Goal: Task Accomplishment & Management: Complete application form

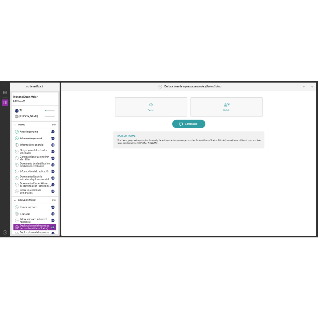
scroll to position [112, 0]
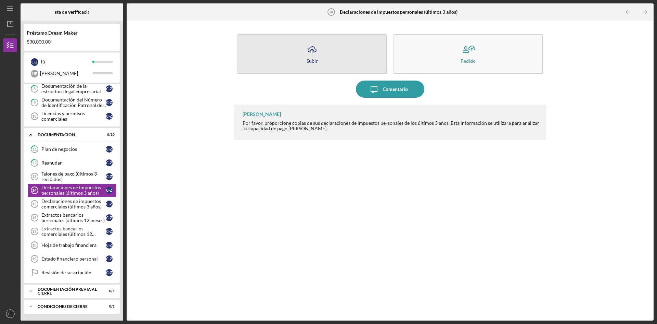
click at [312, 48] on icon "Icon/Upload" at bounding box center [312, 49] width 17 height 17
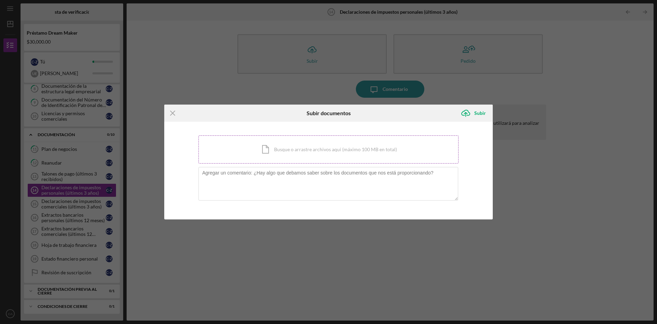
click at [264, 146] on div "Icon/Document Busque o arrastre archivos aquí (máximo 100 MB en total) Toque pa…" at bounding box center [329, 149] width 260 height 28
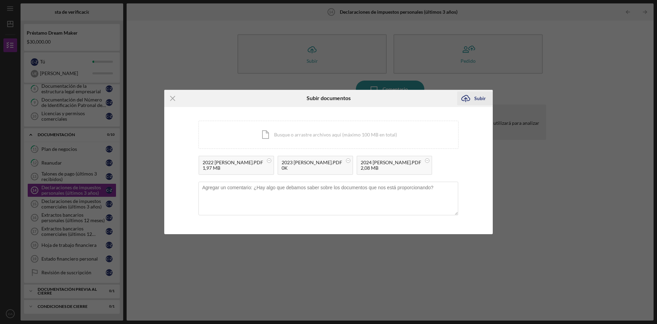
click at [478, 91] on div "Subir" at bounding box center [481, 98] width 12 height 14
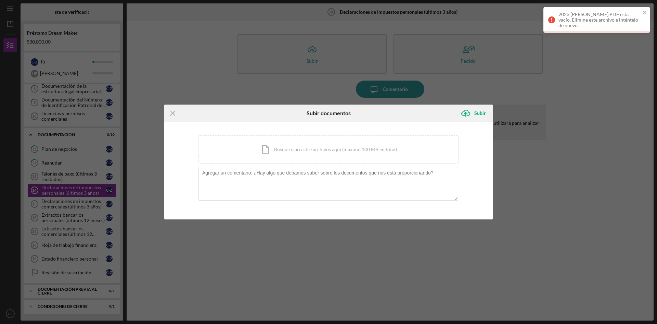
click at [67, 204] on div "Icon/Menu Close Subir documentos Icon/Upload Subir Estás cargando documentos re…" at bounding box center [328, 162] width 657 height 324
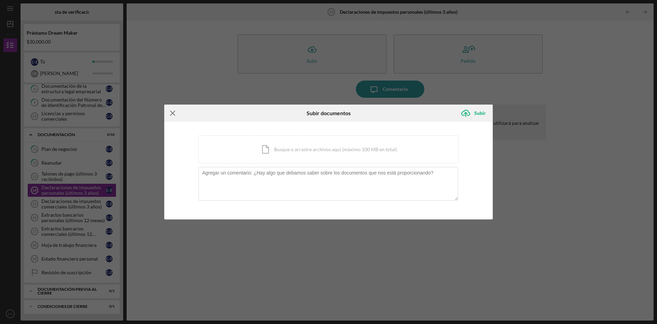
click at [176, 113] on icon "Icon/Menu Close" at bounding box center [172, 112] width 17 height 17
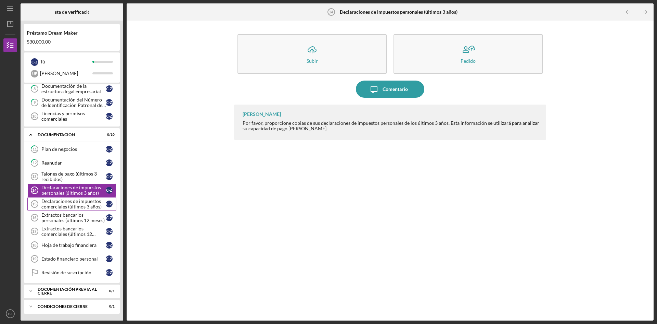
click at [62, 206] on font "Declaraciones de impuestos comerciales (últimos 3 años)" at bounding box center [71, 203] width 60 height 11
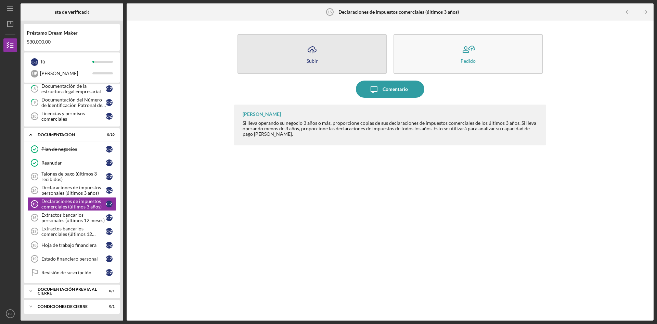
click at [308, 51] on icon "button" at bounding box center [312, 49] width 8 height 5
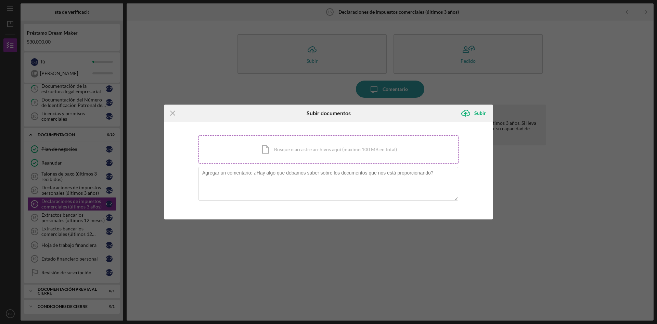
click at [244, 149] on div "Icon/Document Busque o arrastre archivos aquí (máximo 100 MB en total) Toque pa…" at bounding box center [329, 149] width 260 height 28
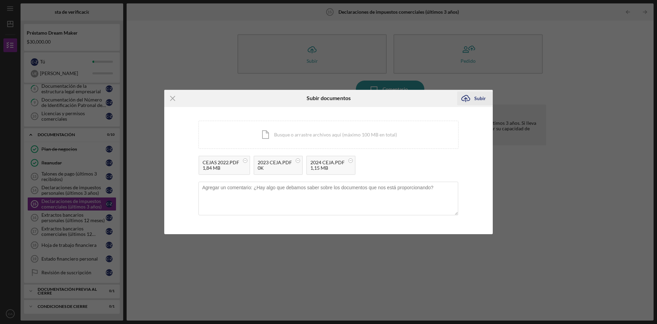
click at [469, 99] on icon "Icon/Upload" at bounding box center [465, 98] width 17 height 17
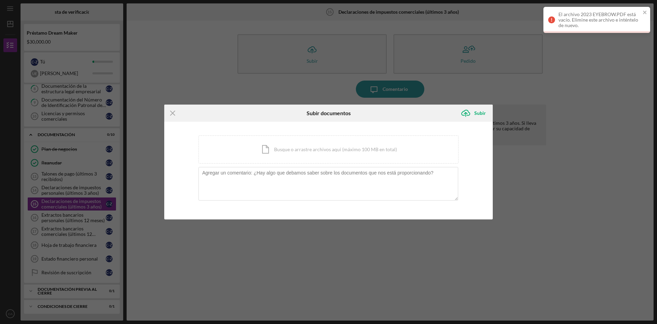
click at [65, 215] on div "Icon/Menu Close Subir documentos Icon/Upload Subir Está cargando documentos rel…" at bounding box center [328, 162] width 657 height 324
click at [65, 219] on div "Icon/Menu Close Subir documentos Icon/Upload Subir Está cargando documentos rel…" at bounding box center [328, 162] width 657 height 324
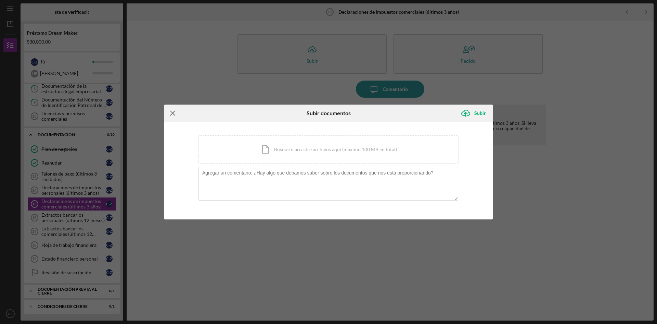
click at [174, 112] on line at bounding box center [173, 113] width 4 height 4
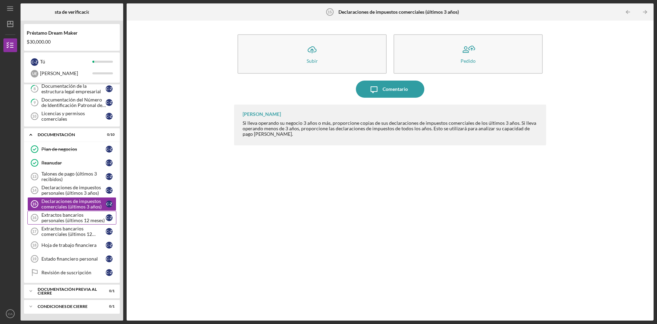
click at [70, 217] on font "Extractos bancarios personales (últimos 12 meses)" at bounding box center [72, 217] width 63 height 11
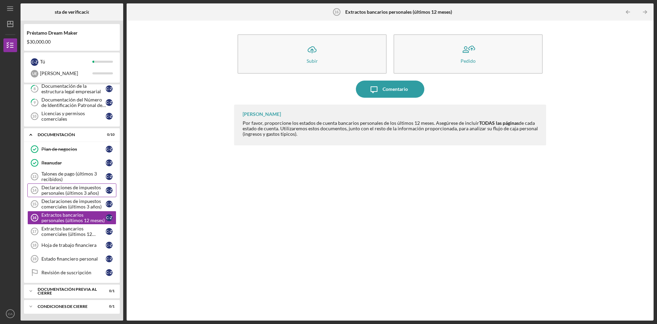
click at [68, 188] on font "Declaraciones de impuestos personales (últimos 3 años)" at bounding box center [71, 189] width 60 height 11
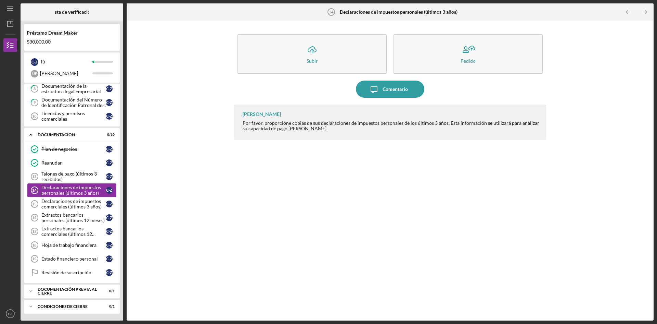
click at [68, 188] on font "Declaraciones de impuestos personales (últimos 3 años)" at bounding box center [71, 189] width 60 height 11
click at [318, 175] on div "[PERSON_NAME] Por favor, proporcione copias de sus declaraciones de impuestos p…" at bounding box center [390, 206] width 312 height 205
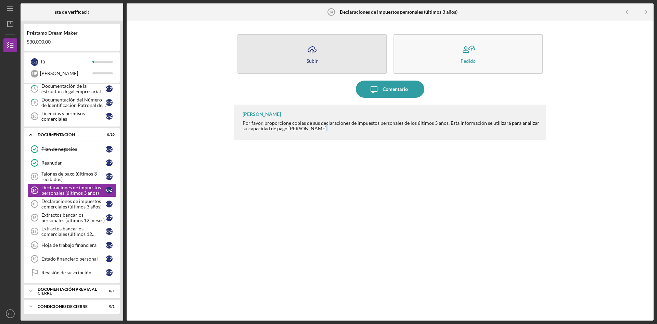
click at [313, 45] on icon "Icon/Upload" at bounding box center [312, 49] width 17 height 17
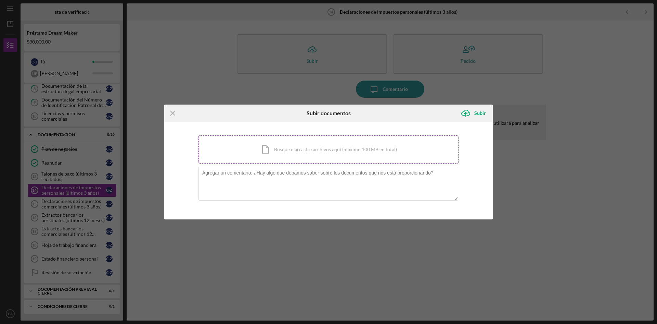
click at [256, 155] on div "Icon/Document Busque o arrastre archivos aquí (máximo 100 MB en total) Toque pa…" at bounding box center [329, 149] width 260 height 28
click at [250, 215] on div "Estás cargando documentos relacionados con Declaraciones de Impuestos Personale…" at bounding box center [328, 171] width 329 height 98
click at [278, 148] on div "Icon/Document Busque o arrastre archivos aquí (máximo 100 MB en total) Toque pa…" at bounding box center [329, 149] width 260 height 28
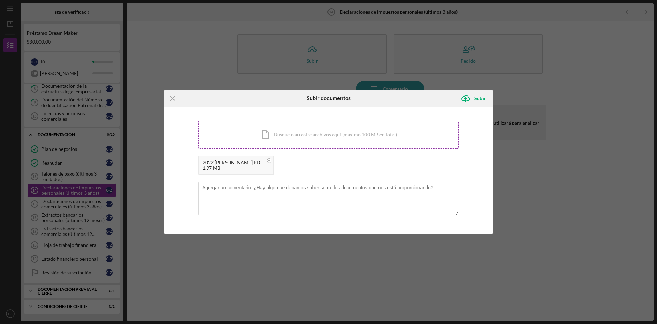
click at [272, 138] on div "Icon/Document Busque o arrastre archivos aquí (máximo 100 MB en total) Toque pa…" at bounding box center [329, 135] width 260 height 28
click at [255, 141] on div "Icon/Document Busque o arrastre archivos aquí (máximo 100 MB en total) Toque pa…" at bounding box center [329, 135] width 260 height 28
click at [400, 177] on div "2022 [PERSON_NAME].PDF 1,97 MB 2023 [PERSON_NAME].PDF 0K 2024 [PERSON_NAME].PDF…" at bounding box center [329, 166] width 260 height 23
click at [399, 126] on div "Icon/Document Busque o arrastre archivos aquí (máximo 100 MB en total) Toque pa…" at bounding box center [329, 135] width 260 height 28
click at [465, 90] on icon "Icon/Upload" at bounding box center [465, 98] width 17 height 17
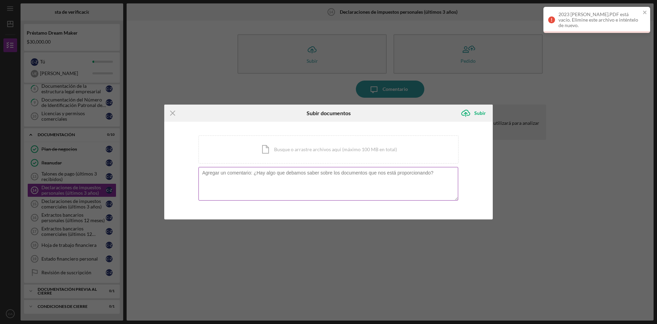
click at [361, 182] on textarea at bounding box center [329, 184] width 260 height 34
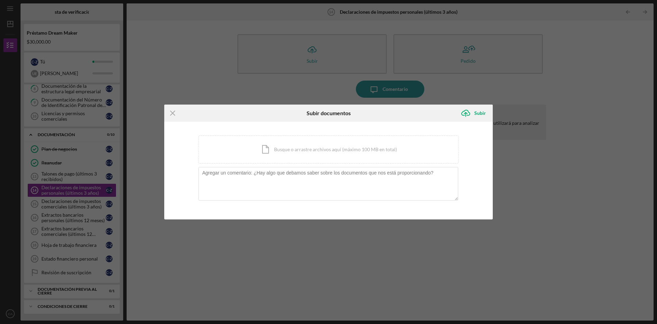
click at [541, 159] on div "Icon/Menu Close Subir documentos Icon/Upload Subir Estás cargando documentos re…" at bounding box center [328, 162] width 657 height 324
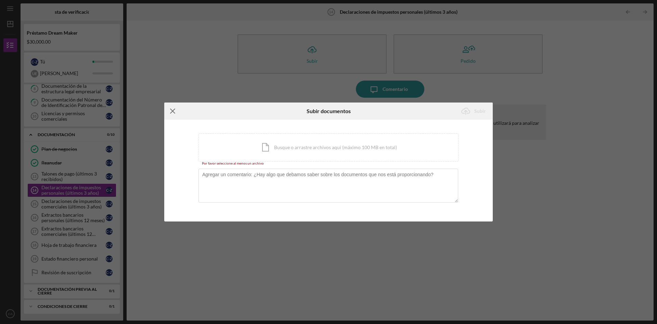
click at [175, 111] on icon "Icon/Menu Close" at bounding box center [172, 110] width 17 height 17
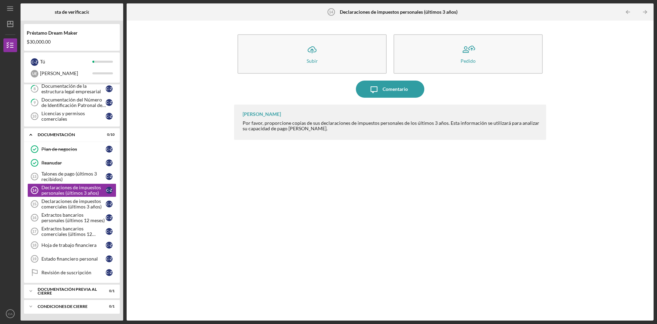
click at [168, 205] on div "Icon/Upload Subir Pedido Icon/Message Comentario [PERSON_NAME] Por favor, propo…" at bounding box center [390, 170] width 520 height 293
click at [54, 218] on font "Extractos bancarios personales (últimos 12 meses)" at bounding box center [72, 217] width 63 height 11
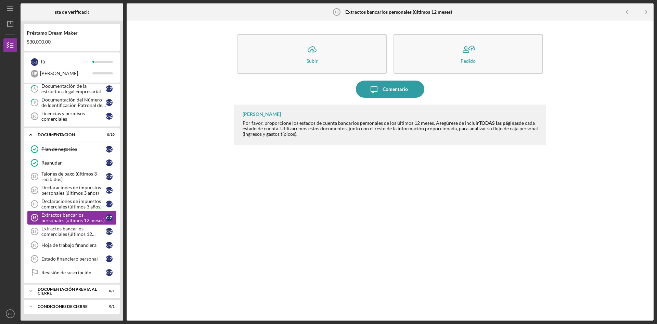
click at [54, 218] on font "Extractos bancarios personales (últimos 12 meses)" at bounding box center [72, 217] width 63 height 11
click at [55, 201] on font "Declaraciones de impuestos comerciales (últimos 3 años)" at bounding box center [71, 203] width 60 height 11
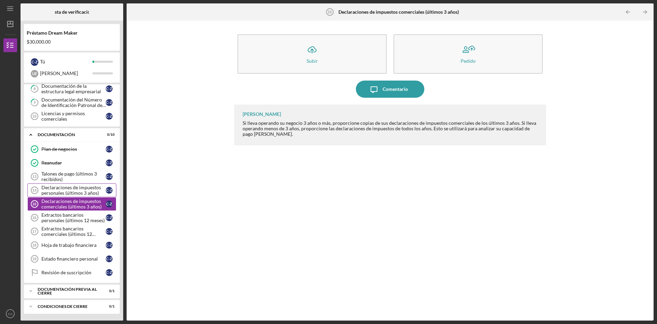
click at [72, 193] on font "Declaraciones de impuestos personales (últimos 3 años)" at bounding box center [71, 189] width 60 height 11
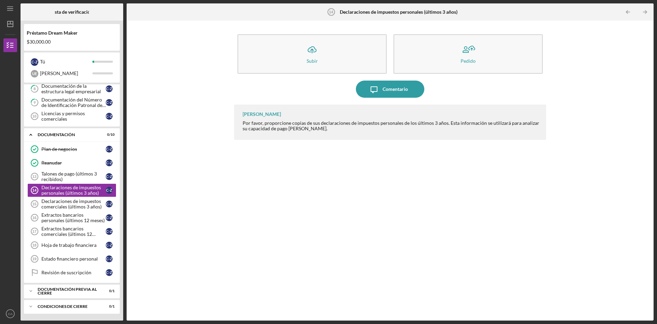
click at [356, 195] on div "[PERSON_NAME] Por favor, proporcione copias de sus declaraciones de impuestos p…" at bounding box center [390, 206] width 312 height 205
click at [65, 173] on font "Talones de pago (últimos 3 recibidos)" at bounding box center [68, 176] width 55 height 11
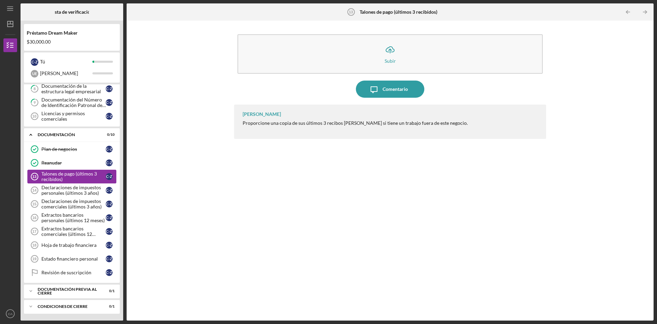
click at [63, 177] on div "Talones de pago (últimos 3 recibidos)" at bounding box center [73, 176] width 64 height 11
click at [61, 194] on font "Declaraciones de impuestos personales (últimos 3 años)" at bounding box center [71, 189] width 60 height 11
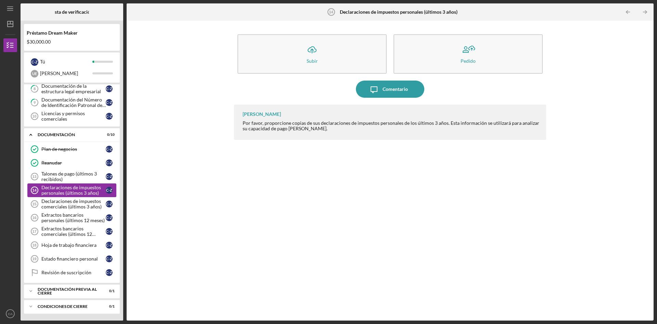
click at [61, 194] on font "Declaraciones de impuestos personales (últimos 3 años)" at bounding box center [71, 189] width 60 height 11
click at [312, 177] on div "[PERSON_NAME] Por favor, proporcione copias de sus declaraciones de impuestos p…" at bounding box center [390, 206] width 312 height 205
click at [380, 91] on icon "Icon/Message" at bounding box center [374, 88] width 17 height 17
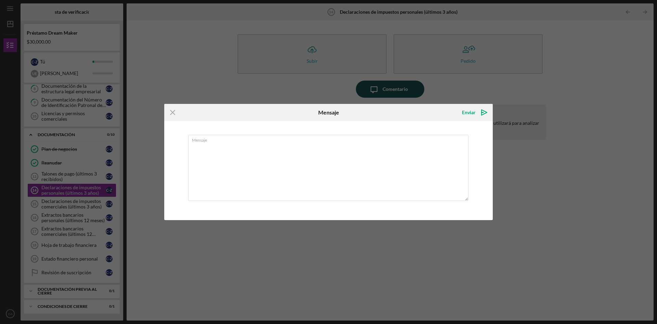
click at [380, 91] on div "Icon/Menu Close Mensaje Enviar Icon/icon-invite-send Mensaje Cancelar Enviar Ic…" at bounding box center [328, 162] width 657 height 324
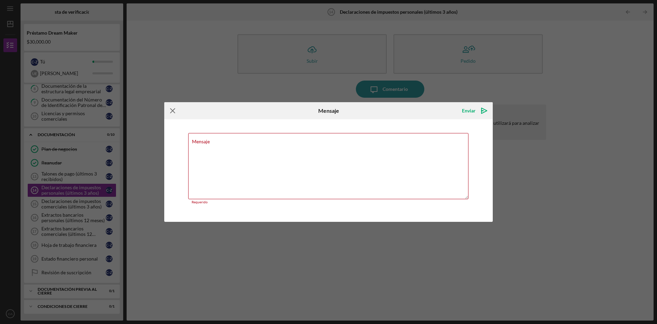
click at [169, 109] on icon "Icon/Menu Close" at bounding box center [172, 110] width 17 height 17
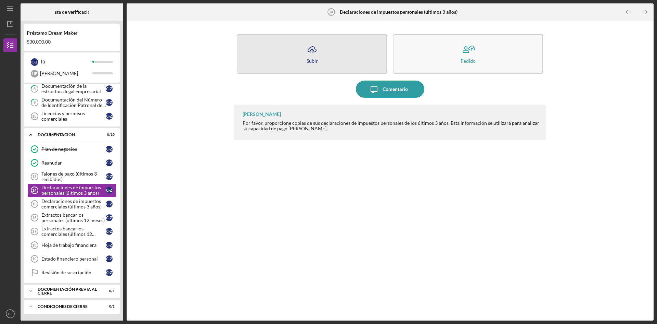
click at [312, 51] on icon "Icon/Upload" at bounding box center [312, 49] width 17 height 17
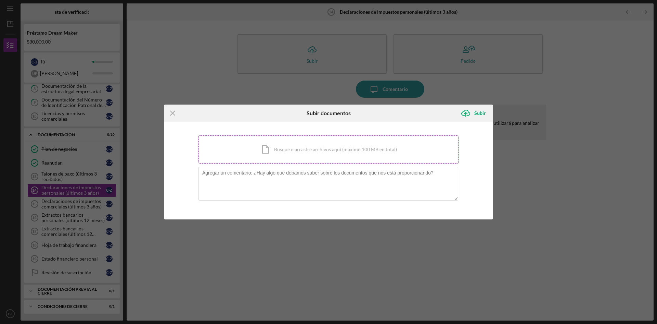
click at [249, 163] on div "Icon/Document Busque o arrastre archivos aquí (máximo 100 MB en total) Toque pa…" at bounding box center [329, 149] width 260 height 28
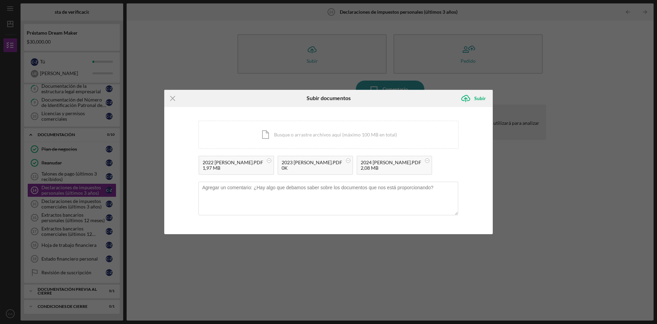
click at [320, 165] on div "0K" at bounding box center [312, 167] width 61 height 5
click at [174, 90] on icon "Icon/Menu Close" at bounding box center [172, 98] width 17 height 17
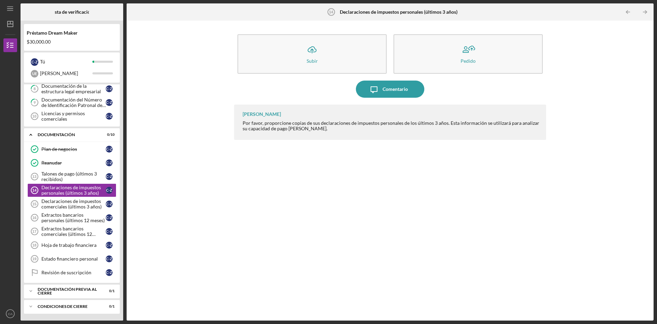
click at [482, 206] on div "[PERSON_NAME] Por favor, proporcione copias de sus declaraciones de impuestos p…" at bounding box center [390, 206] width 312 height 205
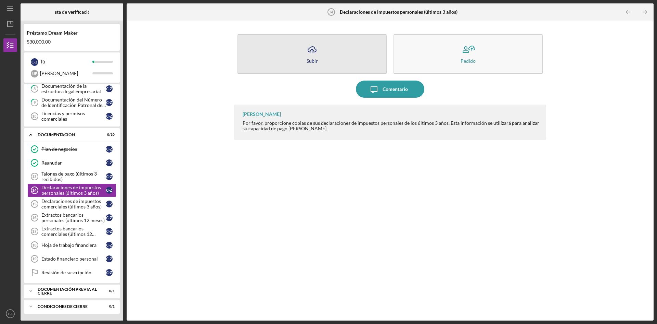
click at [305, 57] on icon "Icon/Upload" at bounding box center [312, 49] width 17 height 17
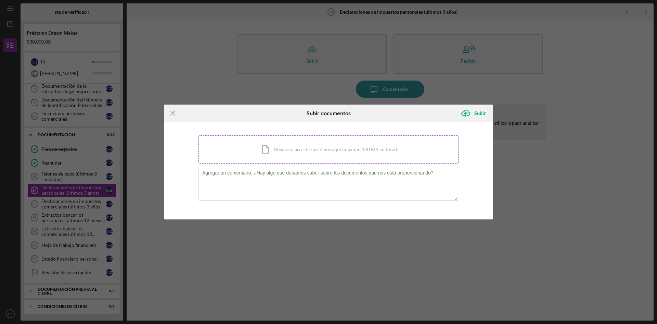
click at [236, 148] on div "Icon/Document Busque o arrastre archivos aquí (máximo 100 MB en total) Toque pa…" at bounding box center [329, 149] width 260 height 28
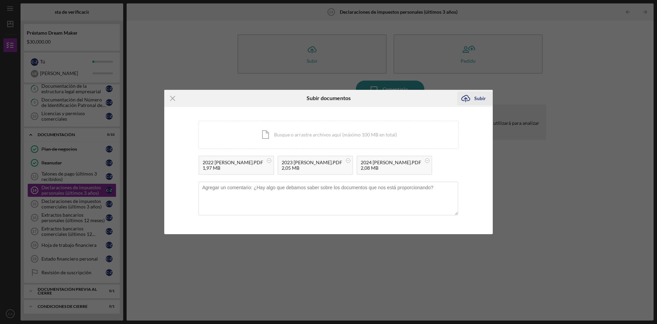
click at [478, 95] on font "Subir" at bounding box center [481, 98] width 12 height 6
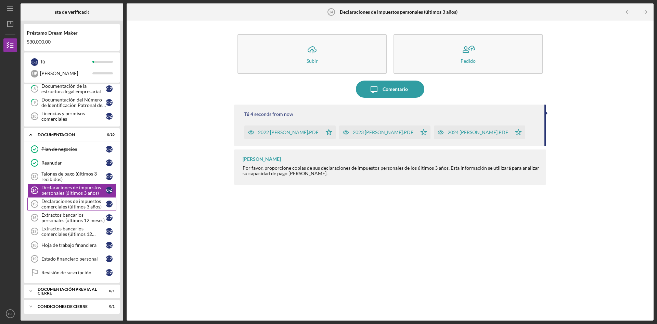
click at [69, 203] on font "Declaraciones de impuestos comerciales (últimos 3 años)" at bounding box center [71, 203] width 60 height 11
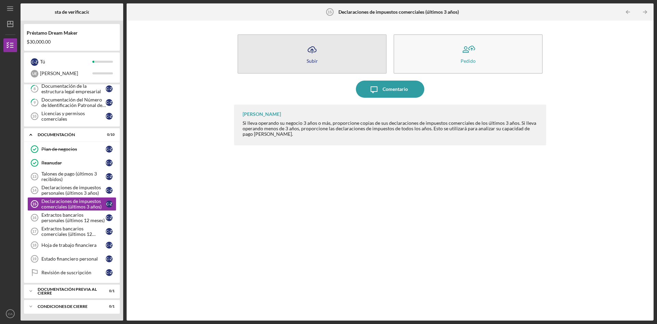
click at [312, 45] on icon "Icon/Upload" at bounding box center [312, 49] width 17 height 17
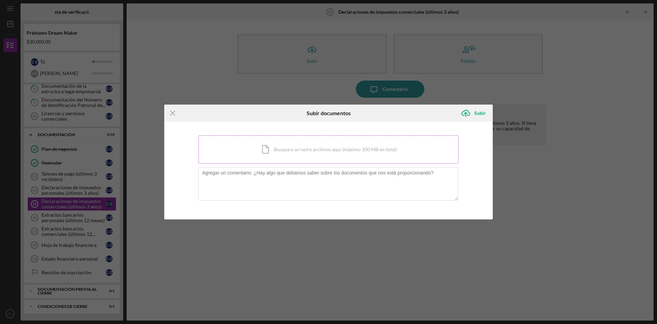
click at [253, 145] on div "Icon/Document Busque o arrastre archivos aquí (máximo 100 MB en total) Toque pa…" at bounding box center [329, 149] width 260 height 28
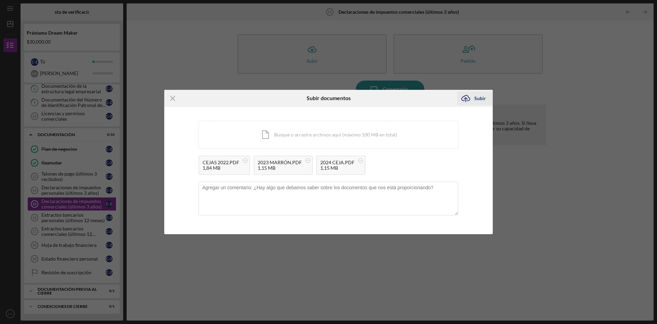
click at [468, 97] on icon "Icon/Upload" at bounding box center [465, 98] width 17 height 17
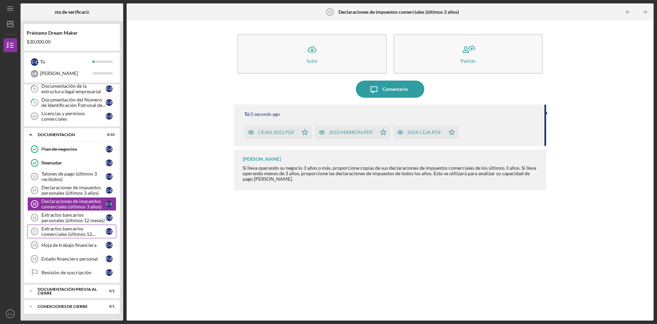
click at [75, 233] on font "Extractos bancarios comerciales (últimos 12 meses)" at bounding box center [68, 233] width 54 height 17
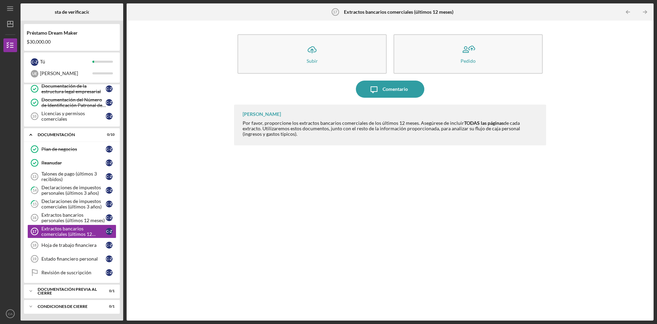
click at [307, 214] on div "[PERSON_NAME] Por favor, proporcione los extractos bancarios comerciales de los…" at bounding box center [390, 206] width 312 height 205
click at [66, 232] on font "Extractos bancarios comerciales (últimos 12 meses)" at bounding box center [68, 233] width 54 height 17
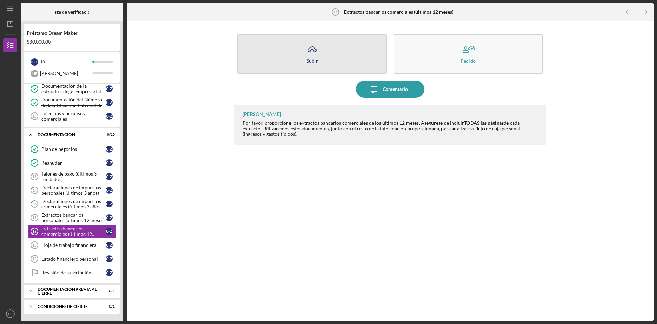
click at [314, 53] on icon "Icon/Upload" at bounding box center [312, 49] width 17 height 17
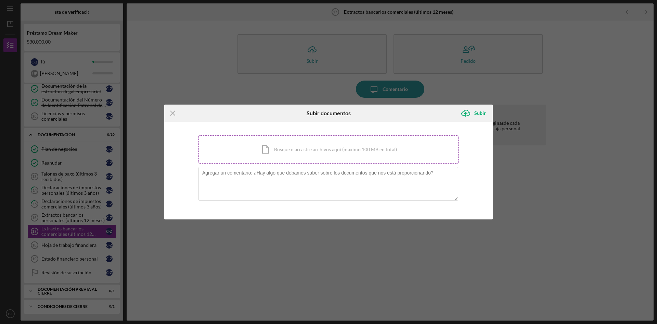
click at [255, 152] on div "Icon/Document Busque o arrastre archivos aquí (máximo 100 MB en total) Toque pa…" at bounding box center [329, 149] width 260 height 28
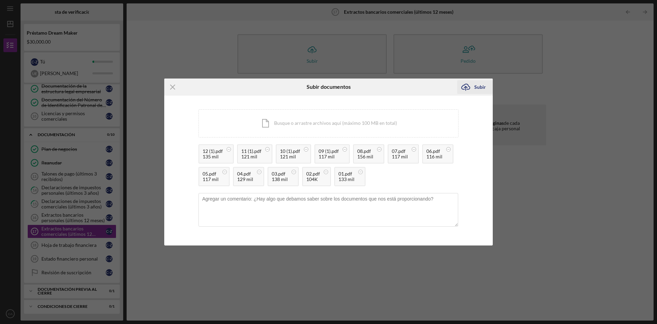
click at [466, 87] on line "submit" at bounding box center [466, 88] width 0 height 4
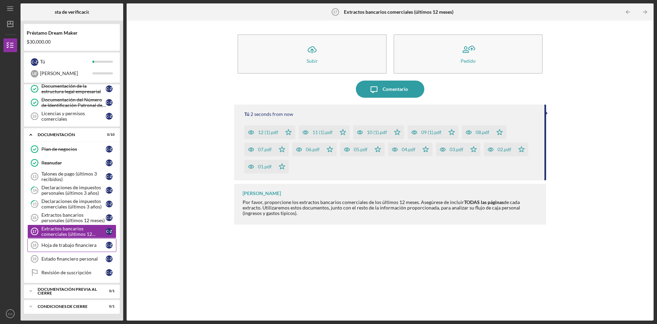
click at [66, 246] on font "Hoja de trabajo financiera" at bounding box center [68, 245] width 55 height 6
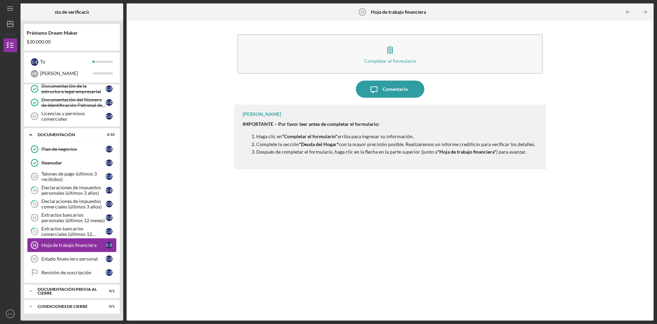
click at [71, 245] on font "Hoja de trabajo financiera" at bounding box center [68, 245] width 55 height 6
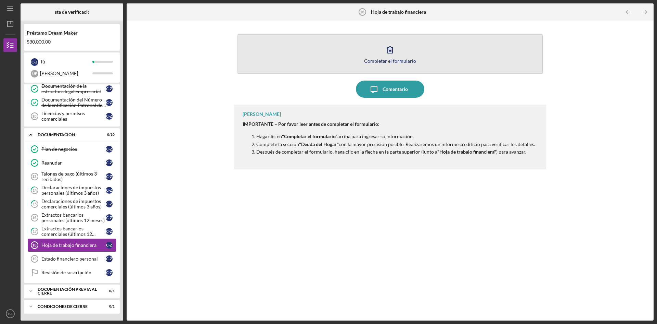
click at [388, 49] on icon "button" at bounding box center [390, 49] width 17 height 17
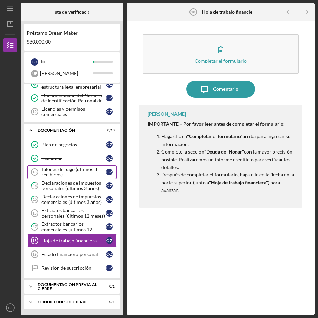
scroll to position [118, 0]
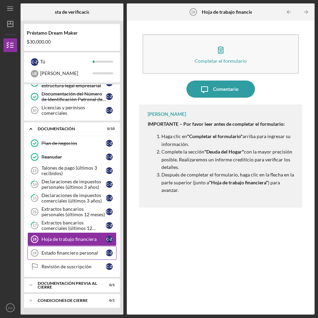
click at [64, 254] on font "Estado financiero personal" at bounding box center [69, 253] width 56 height 6
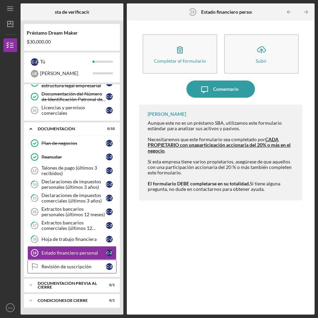
click at [75, 267] on font "Revisión de suscripción" at bounding box center [66, 266] width 50 height 6
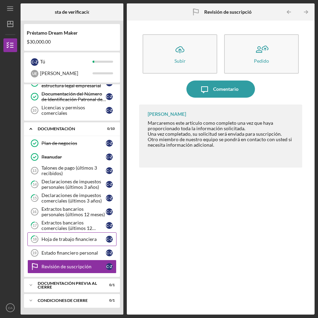
click at [71, 240] on font "Hoja de trabajo financiera" at bounding box center [68, 239] width 55 height 6
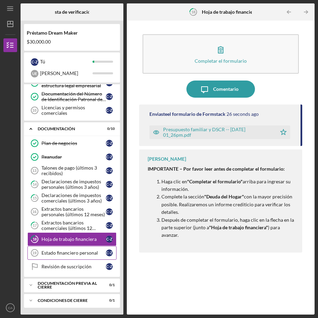
click at [80, 255] on font "Estado financiero personal" at bounding box center [69, 253] width 56 height 6
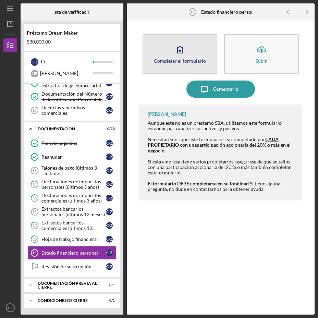
click at [175, 45] on icon "button" at bounding box center [179, 49] width 17 height 17
